Goal: Check status: Check status

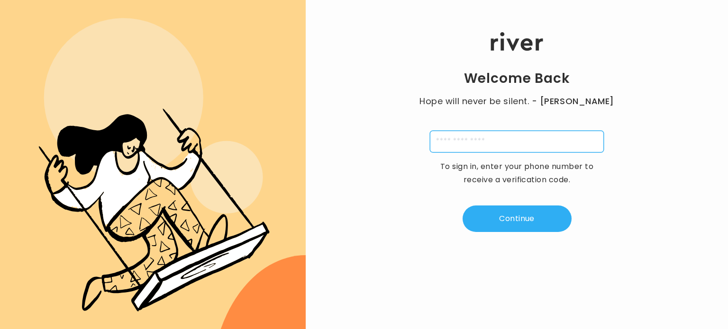
click at [462, 143] on input "tel" at bounding box center [517, 142] width 174 height 22
type input "**********"
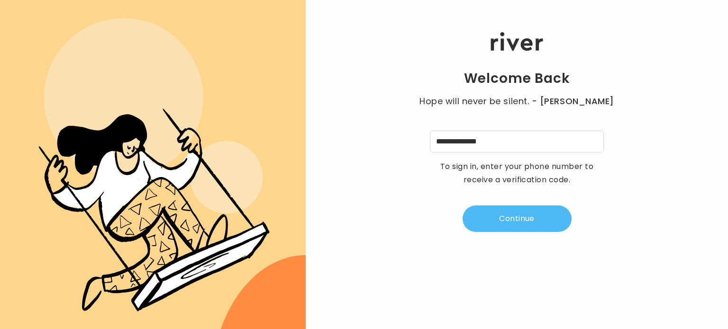
click at [510, 214] on button "Continue" at bounding box center [517, 219] width 109 height 27
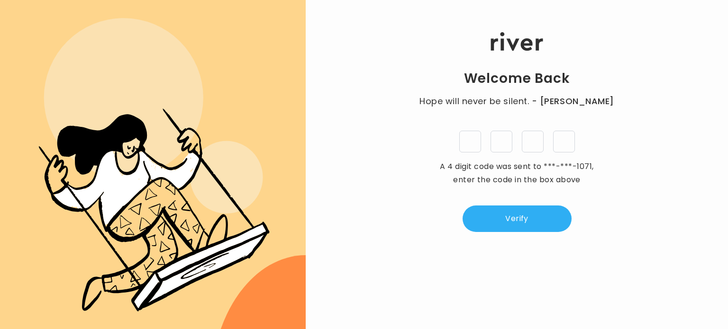
type input "*"
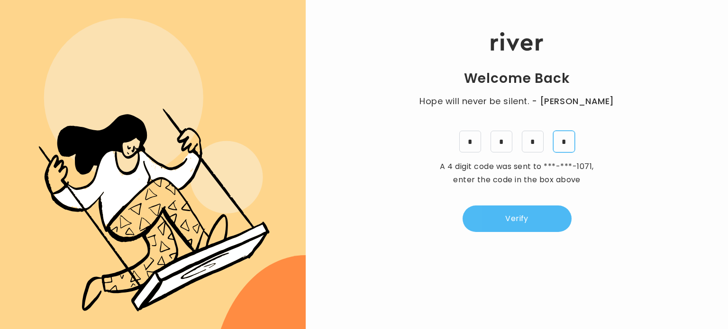
type input "*"
click at [502, 216] on button "Verify" at bounding box center [517, 219] width 109 height 27
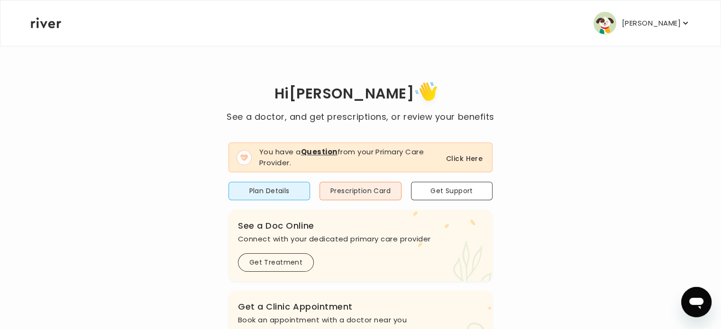
click at [456, 160] on button "Click Here" at bounding box center [464, 158] width 37 height 11
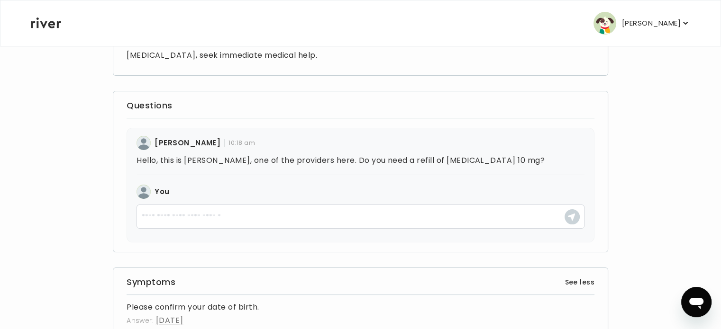
scroll to position [173, 0]
